Goal: Navigation & Orientation: Find specific page/section

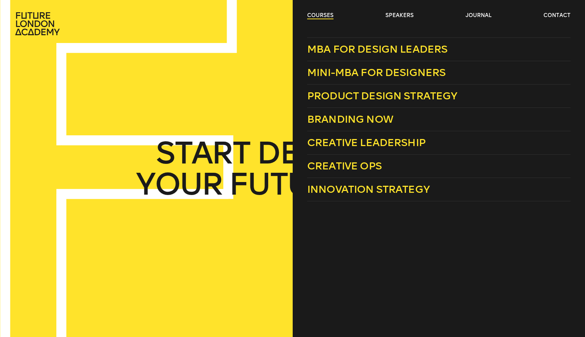
click at [323, 16] on link "courses" at bounding box center [320, 15] width 26 height 7
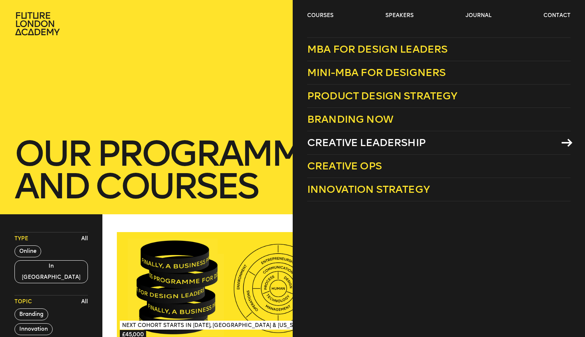
click at [347, 142] on span "Creative Leadership" at bounding box center [366, 143] width 118 height 12
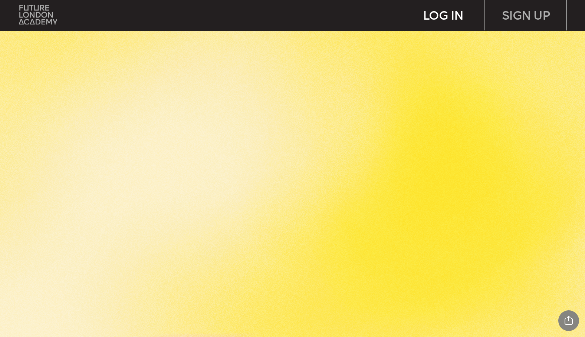
click at [445, 19] on div "LOG IN" at bounding box center [443, 15] width 82 height 30
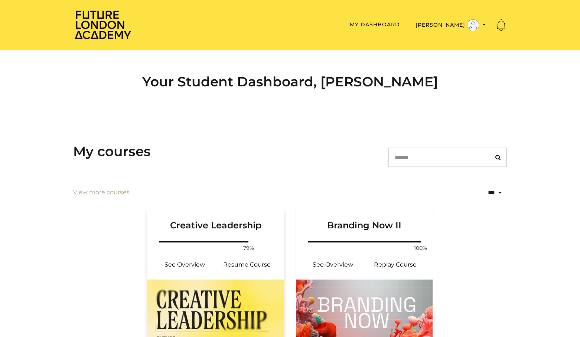
click at [227, 301] on img at bounding box center [215, 319] width 137 height 79
